Goal: Task Accomplishment & Management: Manage account settings

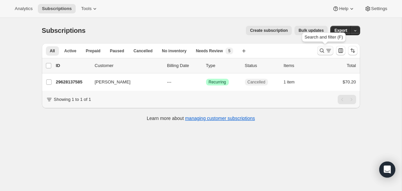
click at [323, 51] on icon "Search and filter results" at bounding box center [322, 50] width 7 height 7
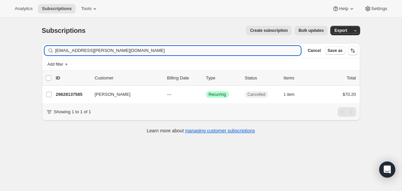
click at [256, 50] on input "[EMAIL_ADDRESS][PERSON_NAME][DOMAIN_NAME]" at bounding box center [178, 50] width 246 height 9
type input "[EMAIL_ADDRESS][DOMAIN_NAME]"
click at [161, 96] on div "[PERSON_NAME]" at bounding box center [128, 94] width 67 height 7
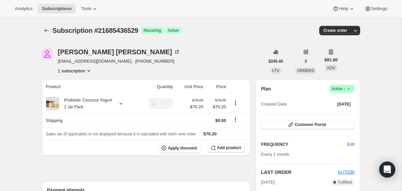
click at [350, 89] on icon at bounding box center [349, 88] width 7 height 7
click at [325, 111] on span "Cancel subscription" at bounding box center [339, 113] width 38 height 5
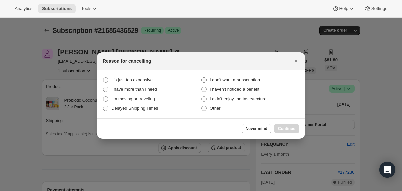
click at [243, 77] on span "I don't want a subscription" at bounding box center [235, 79] width 50 height 5
click at [202, 77] on subscription "I don't want a subscription" at bounding box center [201, 77] width 0 height 0
radio subscription "true"
click at [285, 127] on span "Continue" at bounding box center [286, 128] width 17 height 5
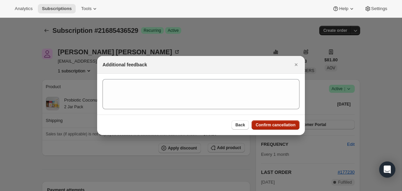
click at [265, 124] on span "Confirm cancellation" at bounding box center [276, 124] width 40 height 5
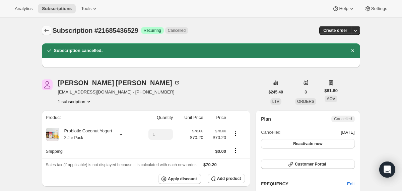
click at [47, 28] on icon "Subscriptions" at bounding box center [46, 30] width 7 height 7
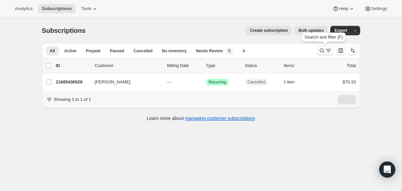
click at [319, 50] on icon "Search and filter results" at bounding box center [322, 50] width 7 height 7
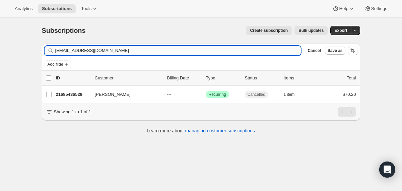
click at [219, 50] on input "[EMAIL_ADDRESS][DOMAIN_NAME]" at bounding box center [178, 50] width 246 height 9
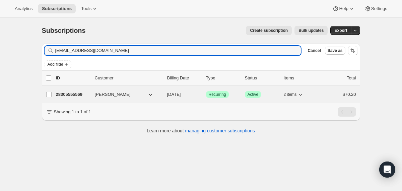
type input "[EMAIL_ADDRESS][DOMAIN_NAME]"
click at [167, 95] on span "[DATE]" at bounding box center [174, 94] width 14 height 5
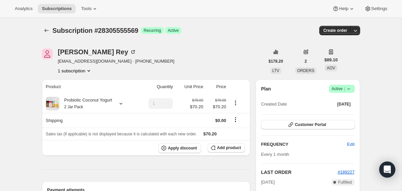
click at [350, 89] on icon at bounding box center [349, 88] width 7 height 7
click at [338, 116] on span "Cancel subscription" at bounding box center [339, 113] width 38 height 5
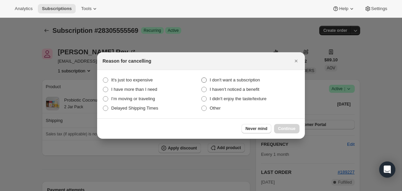
click at [260, 78] on span "I don't want a subscription" at bounding box center [235, 79] width 50 height 5
click at [202, 78] on subscription "I don't want a subscription" at bounding box center [201, 77] width 0 height 0
radio subscription "true"
click at [289, 125] on button "Continue" at bounding box center [286, 128] width 25 height 9
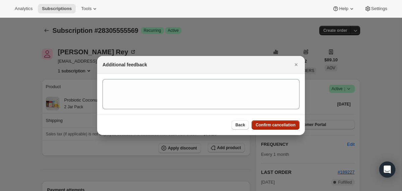
click at [289, 125] on span "Confirm cancellation" at bounding box center [276, 124] width 40 height 5
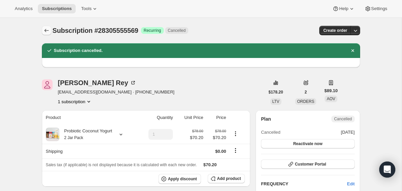
click at [47, 29] on icon "Subscriptions" at bounding box center [46, 30] width 7 height 7
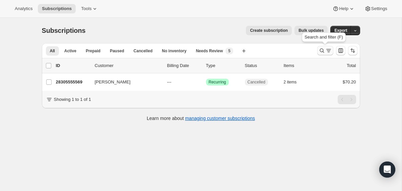
click at [319, 51] on icon "Search and filter results" at bounding box center [322, 50] width 7 height 7
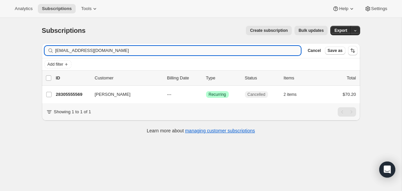
click at [256, 50] on input "[EMAIL_ADDRESS][DOMAIN_NAME]" at bounding box center [178, 50] width 246 height 9
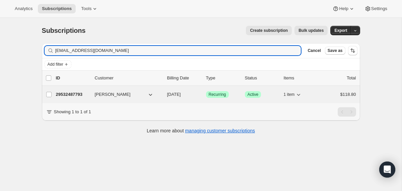
type input "[EMAIL_ADDRESS][DOMAIN_NAME]"
click at [167, 93] on span "[DATE]" at bounding box center [174, 94] width 14 height 5
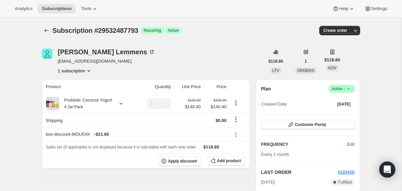
click at [348, 89] on icon at bounding box center [348, 89] width 3 height 2
click at [333, 113] on span "Cancel subscription" at bounding box center [339, 113] width 38 height 5
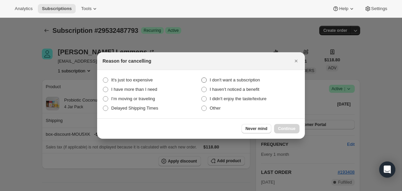
click at [253, 80] on span "I don't want a subscription" at bounding box center [235, 79] width 50 height 5
click at [202, 78] on subscription "I don't want a subscription" at bounding box center [201, 77] width 0 height 0
radio subscription "true"
click at [285, 127] on span "Continue" at bounding box center [286, 128] width 17 height 5
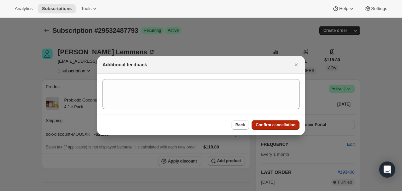
click at [285, 127] on span "Confirm cancellation" at bounding box center [276, 124] width 40 height 5
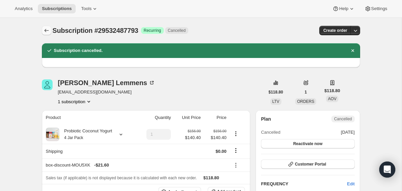
click at [47, 32] on icon "Subscriptions" at bounding box center [46, 30] width 7 height 7
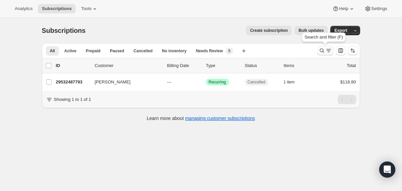
click at [322, 51] on icon "Search and filter results" at bounding box center [322, 50] width 7 height 7
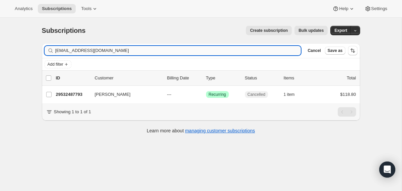
click at [232, 53] on input "[EMAIL_ADDRESS][DOMAIN_NAME]" at bounding box center [178, 50] width 246 height 9
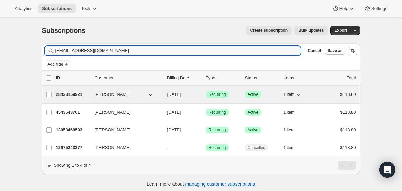
type input "[EMAIL_ADDRESS][DOMAIN_NAME]"
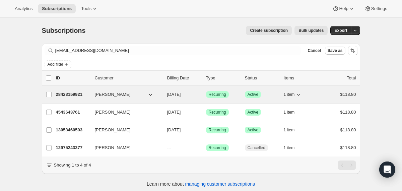
click at [166, 95] on div "28423159921 [PERSON_NAME] [DATE] Success Recurring Success Active 1 item $118.80" at bounding box center [206, 94] width 300 height 9
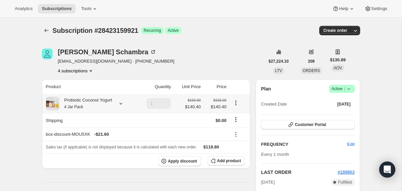
click at [124, 102] on icon at bounding box center [121, 103] width 7 height 7
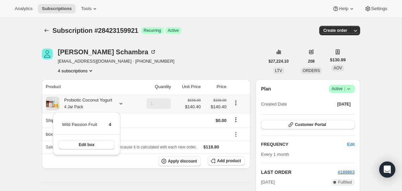
click at [124, 102] on icon at bounding box center [121, 103] width 7 height 7
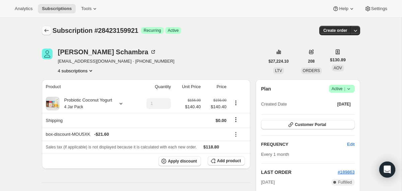
click at [44, 26] on button "Subscriptions" at bounding box center [46, 30] width 9 height 9
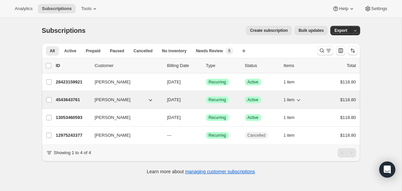
click at [163, 101] on div "4543643761 [PERSON_NAME] [DATE] Success Recurring Success Active 1 item $118.80" at bounding box center [206, 99] width 300 height 9
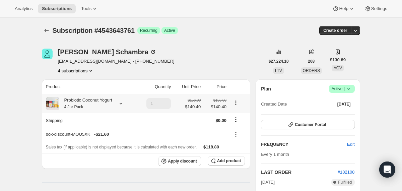
click at [117, 98] on div "Probiotic Coconut Yogurt 4 Jar Pack" at bounding box center [90, 103] width 88 height 13
click at [123, 104] on icon at bounding box center [121, 103] width 7 height 7
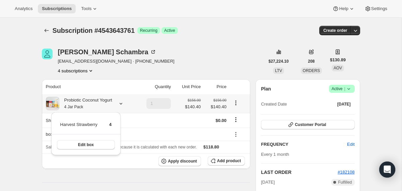
click at [123, 104] on icon at bounding box center [121, 103] width 7 height 7
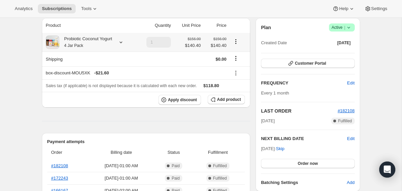
scroll to position [83, 0]
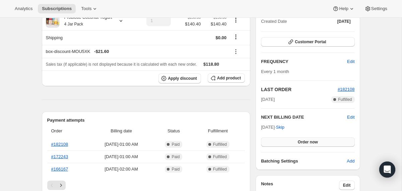
click at [283, 144] on button "Order now" at bounding box center [308, 141] width 94 height 9
click at [283, 144] on button "Click to confirm" at bounding box center [308, 141] width 94 height 9
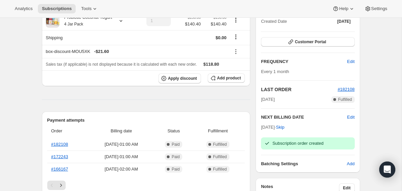
scroll to position [66, 0]
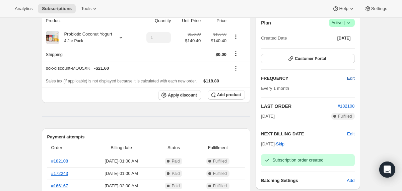
click at [352, 78] on span "Edit" at bounding box center [350, 78] width 7 height 7
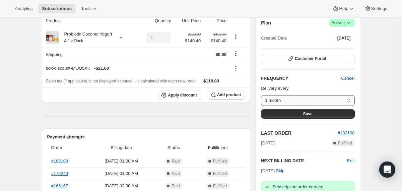
click at [329, 96] on select "1 month Custom..." at bounding box center [308, 100] width 94 height 11
select select "custom"
click at [261, 95] on select "1 month Custom..." at bounding box center [308, 100] width 94 height 11
select select "MONTH"
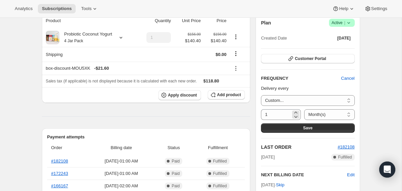
click at [289, 111] on div "1" at bounding box center [281, 114] width 40 height 11
click at [295, 111] on icon at bounding box center [296, 112] width 7 height 7
type input "2"
click at [314, 115] on select "Day(s) Week(s) Month(s) Year(s)" at bounding box center [329, 114] width 50 height 11
select select "WEEK"
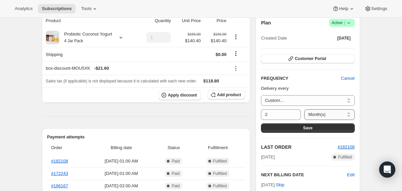
click at [304, 109] on select "Day(s) Week(s) Month(s) Year(s)" at bounding box center [329, 114] width 50 height 11
click at [279, 130] on button "Save" at bounding box center [308, 127] width 94 height 9
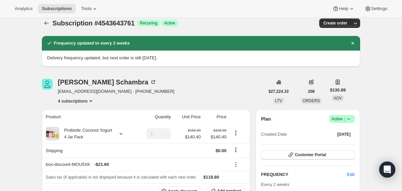
scroll to position [0, 0]
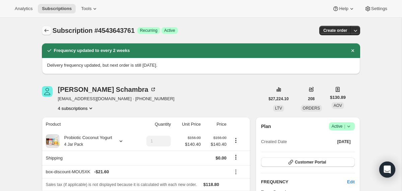
click at [45, 28] on icon "Subscriptions" at bounding box center [46, 30] width 7 height 7
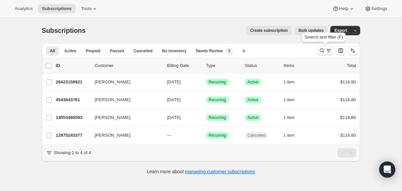
click at [321, 48] on icon "Search and filter results" at bounding box center [322, 50] width 7 height 7
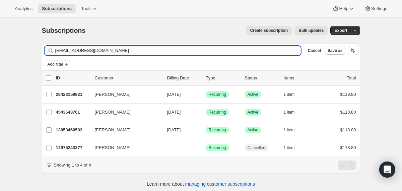
click at [260, 51] on input "[EMAIL_ADDRESS][DOMAIN_NAME]" at bounding box center [178, 50] width 246 height 9
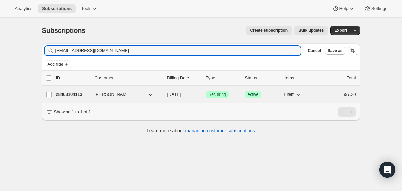
type input "[EMAIL_ADDRESS][DOMAIN_NAME]"
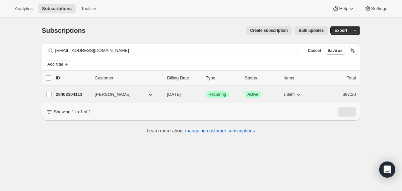
click at [163, 93] on div "28463104113 [PERSON_NAME] [DATE] Success Recurring Success Active 1 item $97.20" at bounding box center [206, 94] width 300 height 9
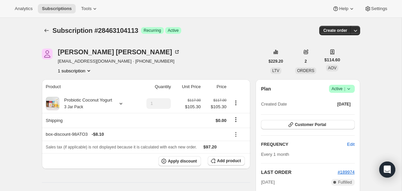
click at [347, 91] on icon at bounding box center [349, 88] width 7 height 7
click at [340, 109] on button "Cancel subscription" at bounding box center [339, 113] width 42 height 11
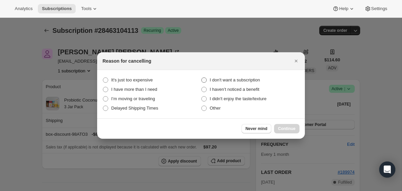
click at [248, 79] on span "I don't want a subscription" at bounding box center [235, 79] width 50 height 5
click at [202, 78] on subscription "I don't want a subscription" at bounding box center [201, 77] width 0 height 0
radio subscription "true"
click at [284, 131] on span "Continue" at bounding box center [286, 128] width 17 height 5
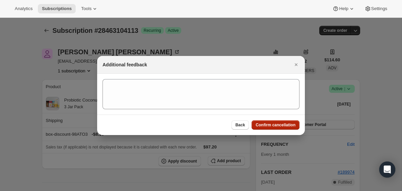
click at [264, 126] on span "Confirm cancellation" at bounding box center [276, 124] width 40 height 5
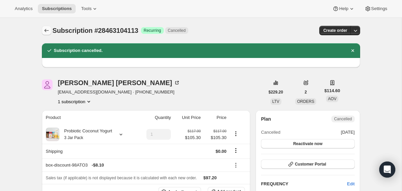
click at [48, 32] on icon "Subscriptions" at bounding box center [46, 30] width 7 height 7
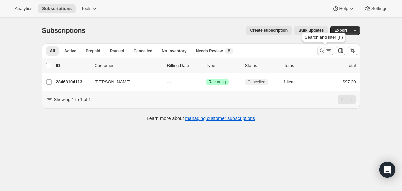
click at [322, 50] on icon "Search and filter results" at bounding box center [322, 50] width 7 height 7
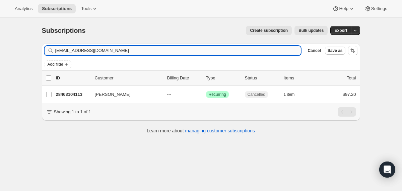
click at [260, 51] on input "[EMAIL_ADDRESS][DOMAIN_NAME]" at bounding box center [178, 50] width 246 height 9
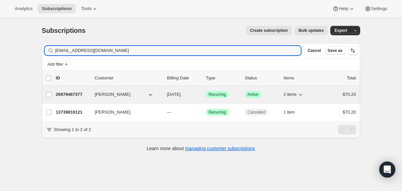
type input "[EMAIL_ADDRESS][DOMAIN_NAME]"
click at [166, 95] on div "26979467377 [PERSON_NAME] [DATE] Success Recurring Success Active 2 items $70.20" at bounding box center [206, 94] width 300 height 9
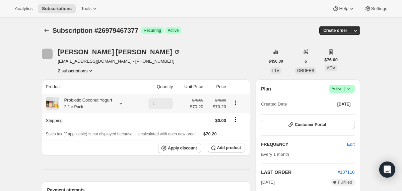
click at [106, 104] on div "Probiotic Coconut Yogurt 2 Jar Pack" at bounding box center [85, 103] width 53 height 13
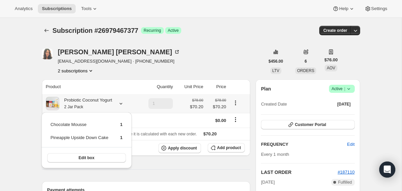
click at [106, 104] on div "Probiotic Coconut Yogurt 2 Jar Pack" at bounding box center [85, 103] width 53 height 13
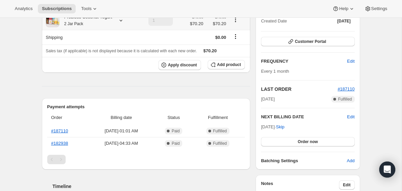
scroll to position [84, 0]
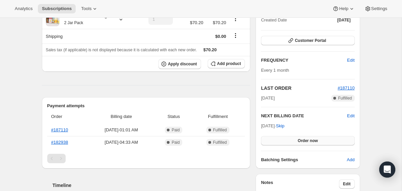
click at [274, 138] on button "Order now" at bounding box center [308, 140] width 94 height 9
click at [274, 138] on button "Click to confirm" at bounding box center [308, 140] width 94 height 9
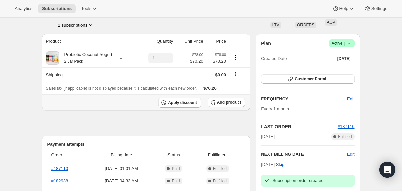
scroll to position [0, 0]
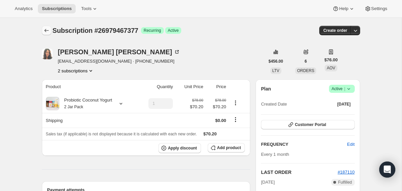
click at [49, 30] on icon "Subscriptions" at bounding box center [46, 30] width 7 height 7
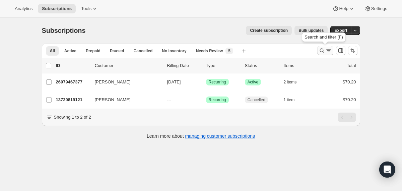
click at [322, 48] on icon "Search and filter results" at bounding box center [322, 50] width 7 height 7
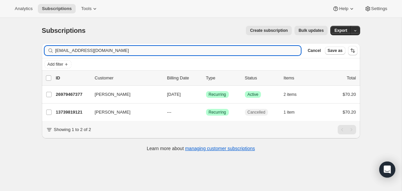
click at [273, 49] on input "[EMAIL_ADDRESS][DOMAIN_NAME]" at bounding box center [178, 50] width 246 height 9
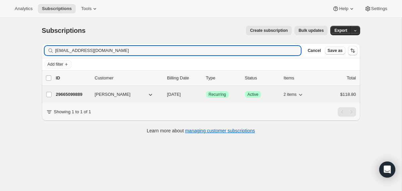
type input "[EMAIL_ADDRESS][DOMAIN_NAME]"
click at [169, 95] on span "[DATE]" at bounding box center [174, 94] width 14 height 5
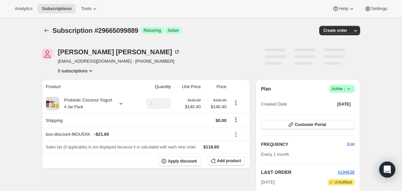
click at [351, 88] on icon at bounding box center [349, 88] width 7 height 7
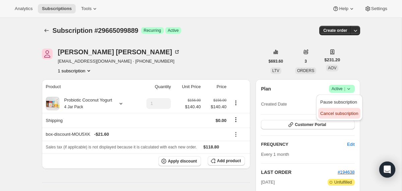
click at [324, 115] on span "Cancel subscription" at bounding box center [339, 113] width 38 height 5
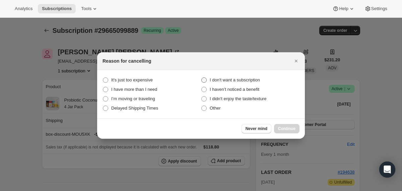
click at [260, 78] on span "I don't want a subscription" at bounding box center [235, 79] width 50 height 5
click at [202, 78] on subscription "I don't want a subscription" at bounding box center [201, 77] width 0 height 0
radio subscription "true"
click at [280, 128] on span "Continue" at bounding box center [286, 128] width 17 height 5
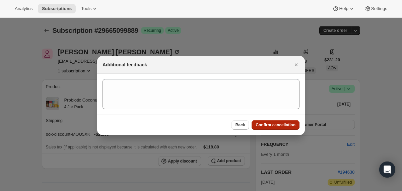
click at [280, 128] on button "Confirm cancellation" at bounding box center [276, 124] width 48 height 9
